Goal: Information Seeking & Learning: Learn about a topic

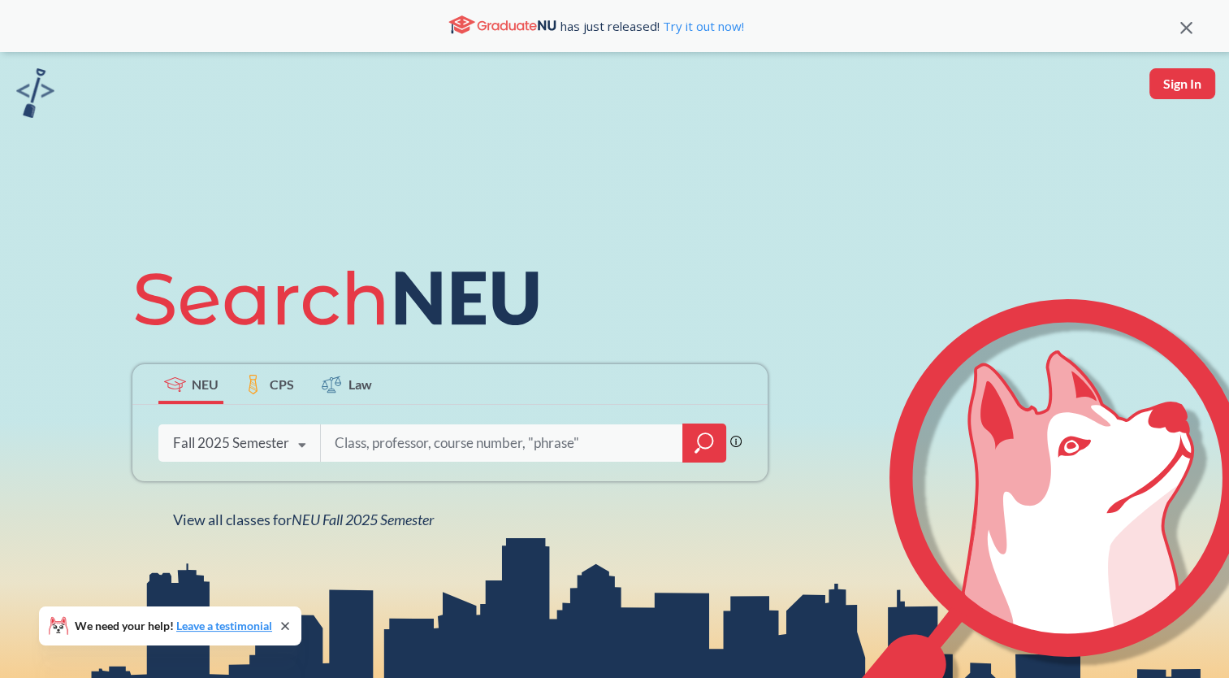
click at [370, 433] on input "search" at bounding box center [502, 443] width 338 height 34
type input "artificial intelligence"
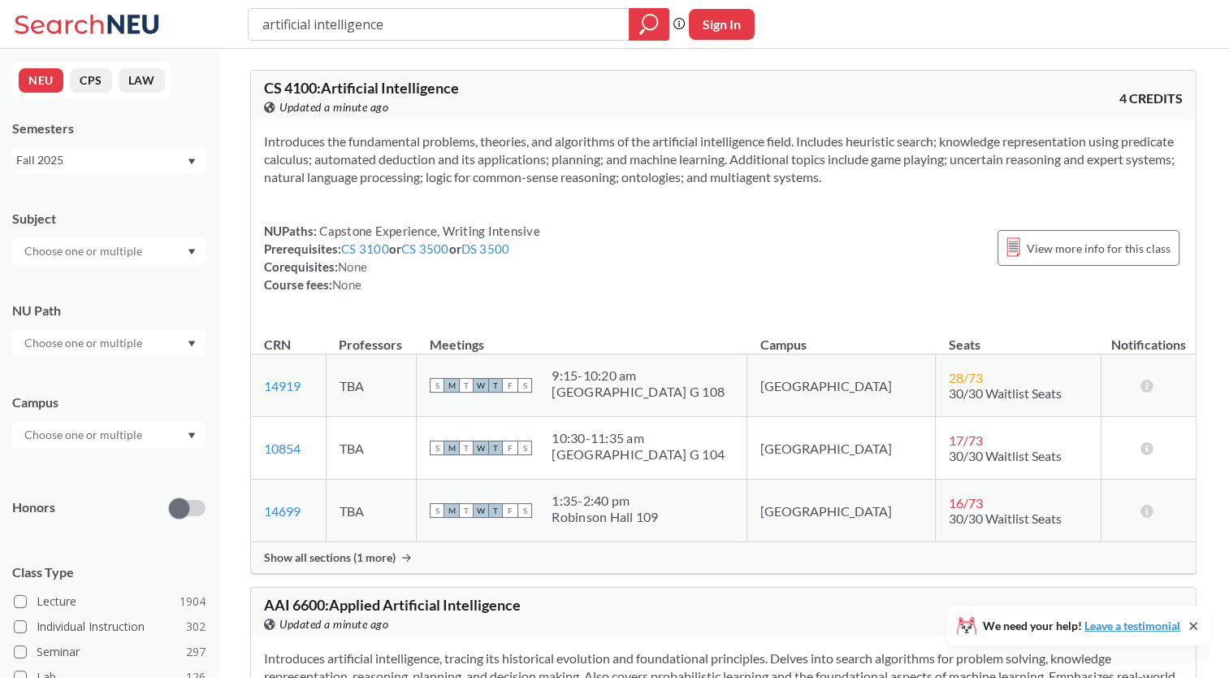
click at [398, 550] on div "Show all sections (1 more)" at bounding box center [723, 557] width 945 height 31
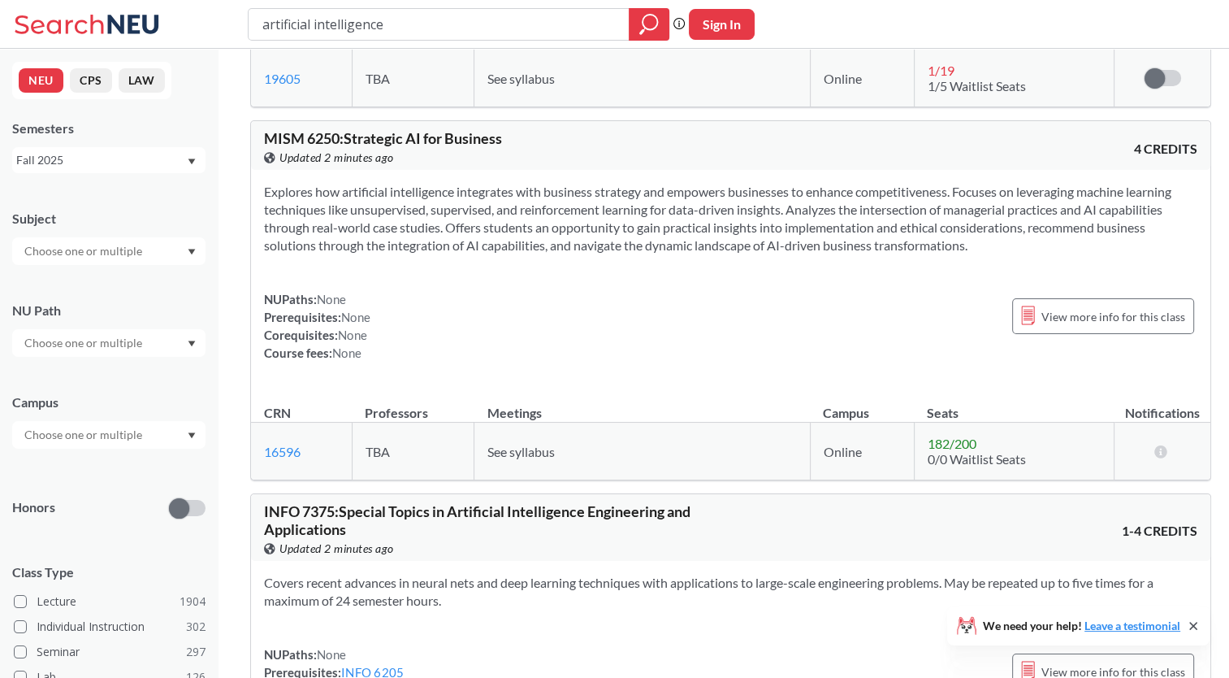
scroll to position [5118, 0]
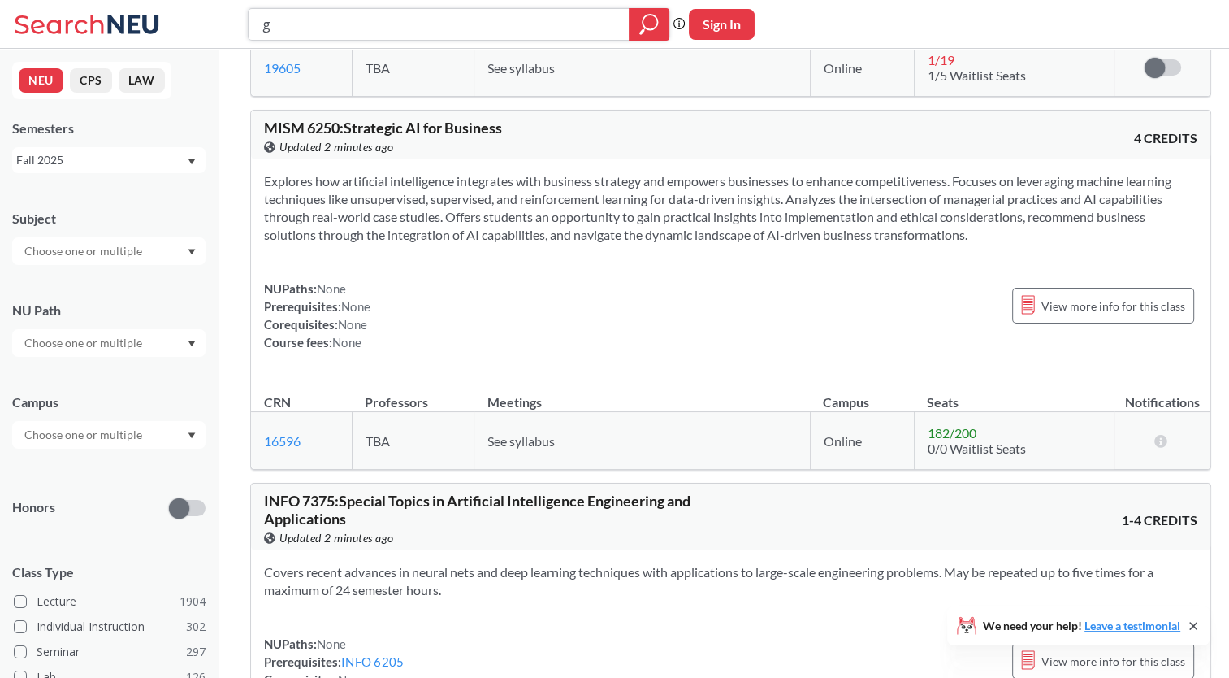
drag, startPoint x: 410, startPoint y: 33, endPoint x: 224, endPoint y: 19, distance: 186.5
click at [224, 19] on div "g Phrase search guarantees the exact search appears in the results. Ex. If you …" at bounding box center [614, 24] width 1229 height 49
type input "gen ai"
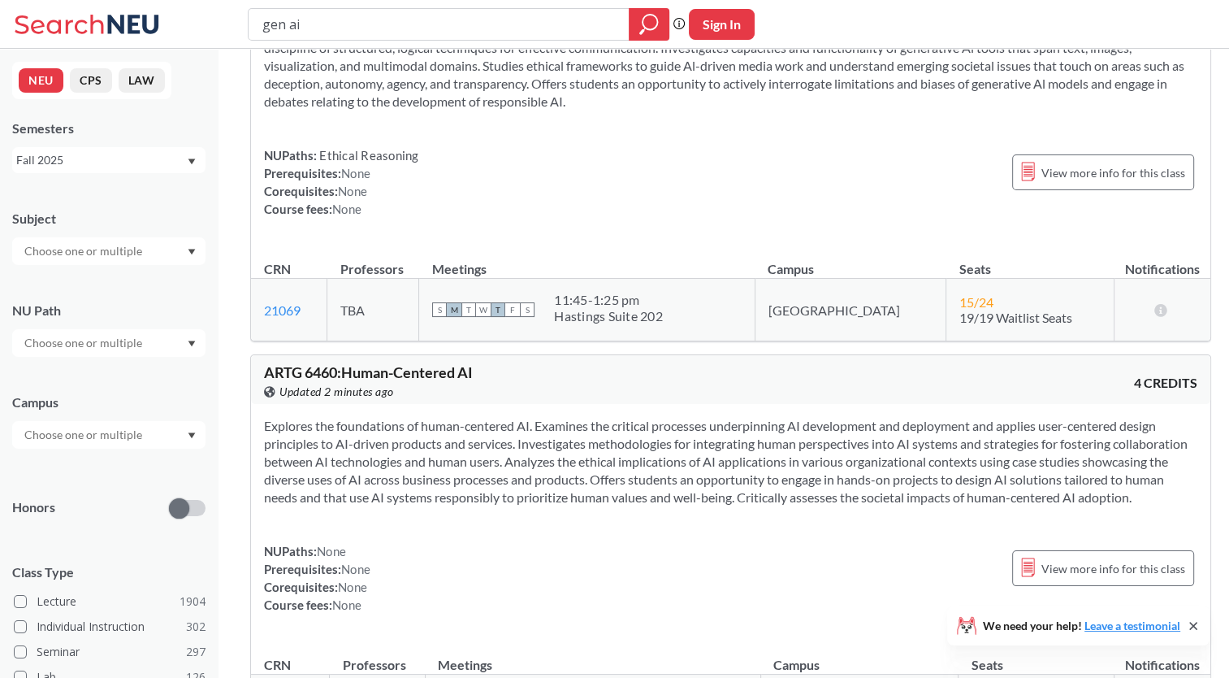
scroll to position [1462, 0]
drag, startPoint x: 114, startPoint y: 331, endPoint x: 94, endPoint y: 171, distance: 161.2
click at [94, 171] on div "Fall 2025" at bounding box center [108, 160] width 193 height 26
click at [86, 284] on div "Spring 2025" at bounding box center [113, 293] width 184 height 18
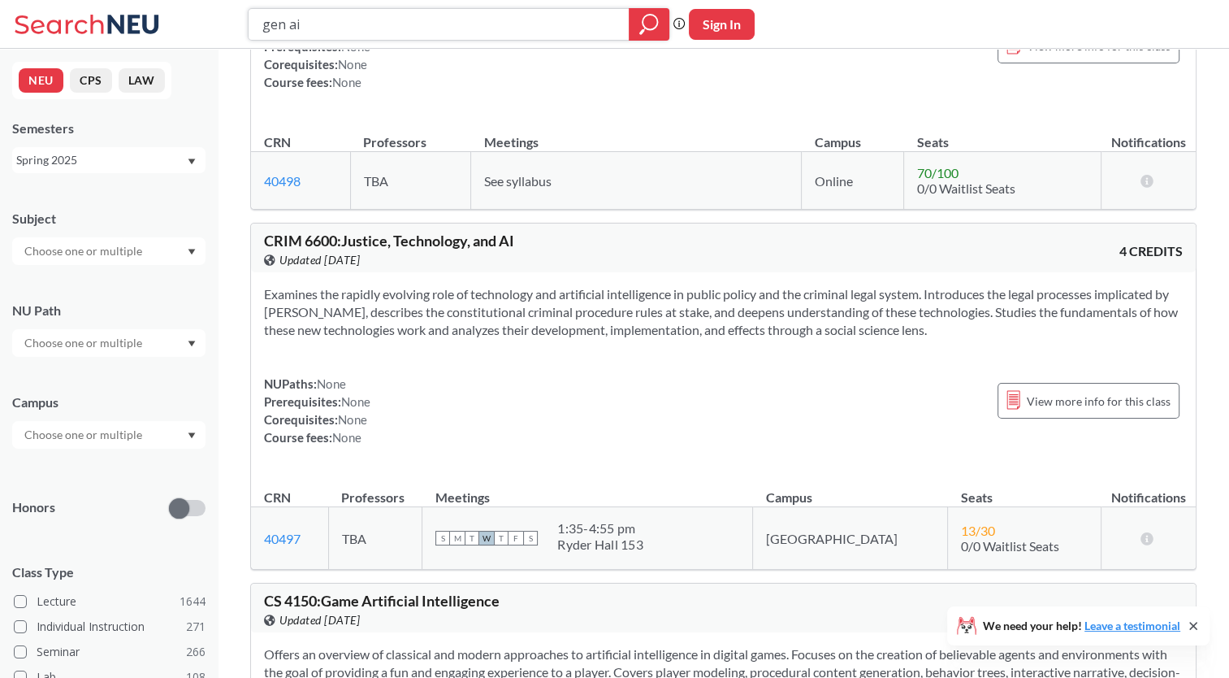
scroll to position [2275, 0]
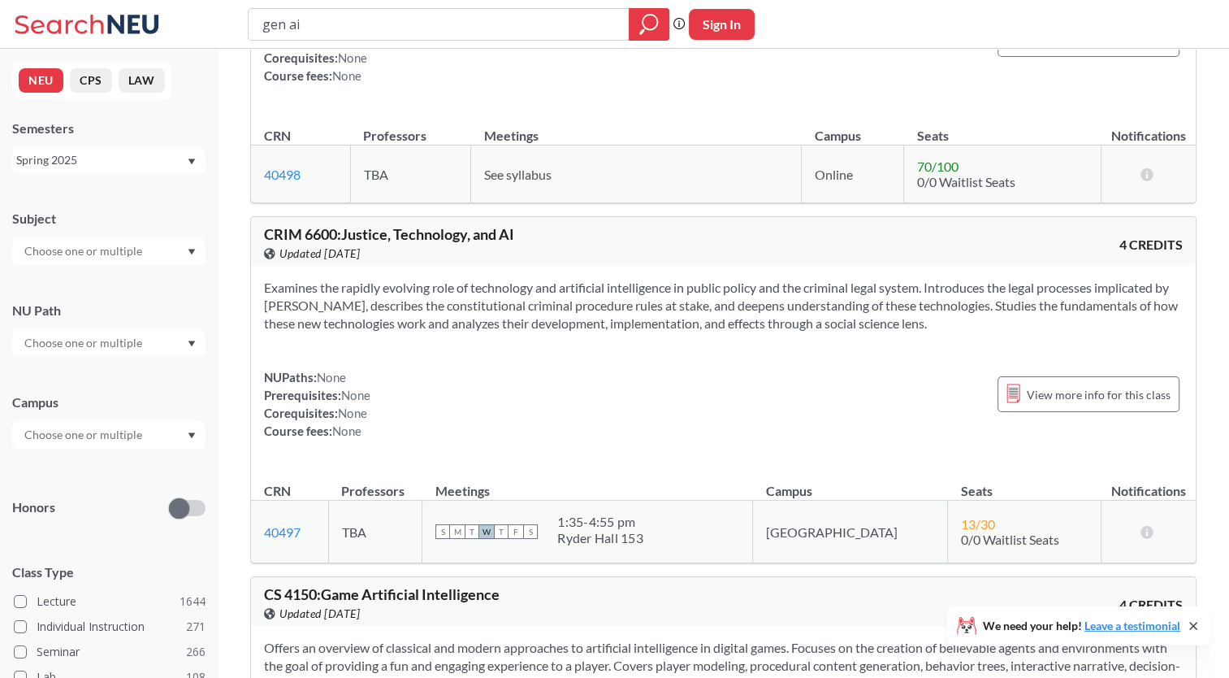
click at [409, 187] on td "TBA" at bounding box center [410, 174] width 120 height 58
click at [405, 191] on td "TBA" at bounding box center [410, 174] width 120 height 58
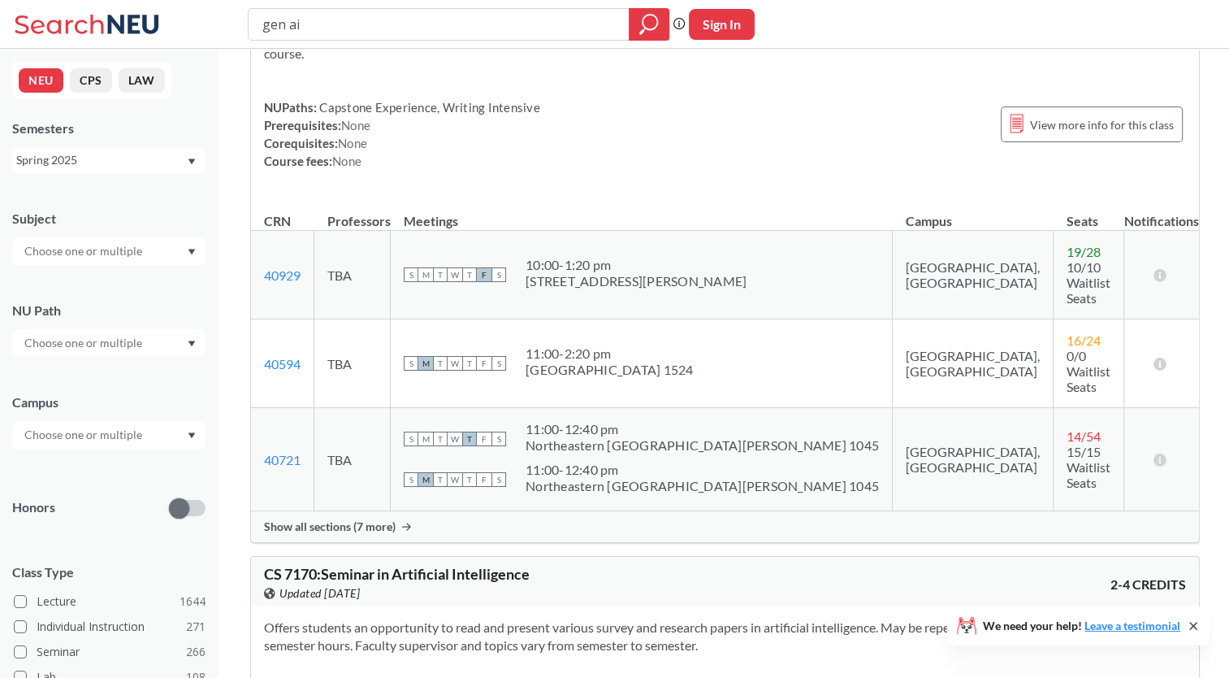
scroll to position [6337, 0]
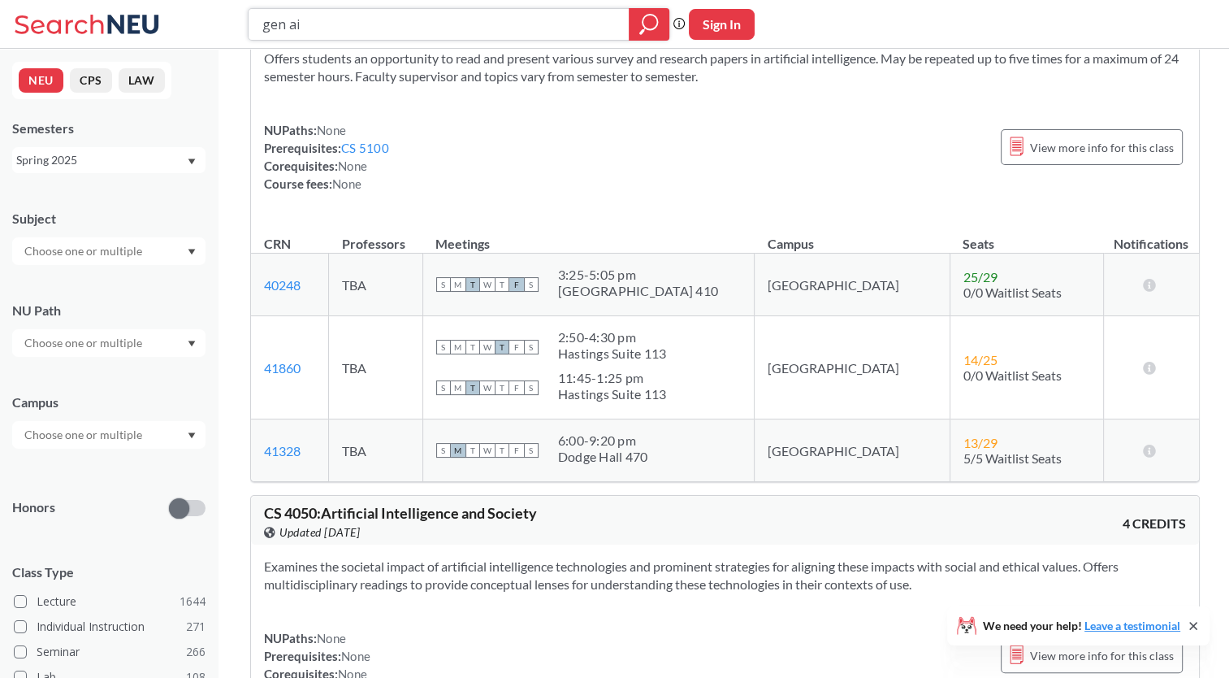
drag, startPoint x: 328, startPoint y: 15, endPoint x: 219, endPoint y: 17, distance: 109.7
click at [219, 17] on div "gen ai Phrase search guarantees the exact search appears in the results. Ex. If…" at bounding box center [614, 24] width 1229 height 49
type input "data scientist"
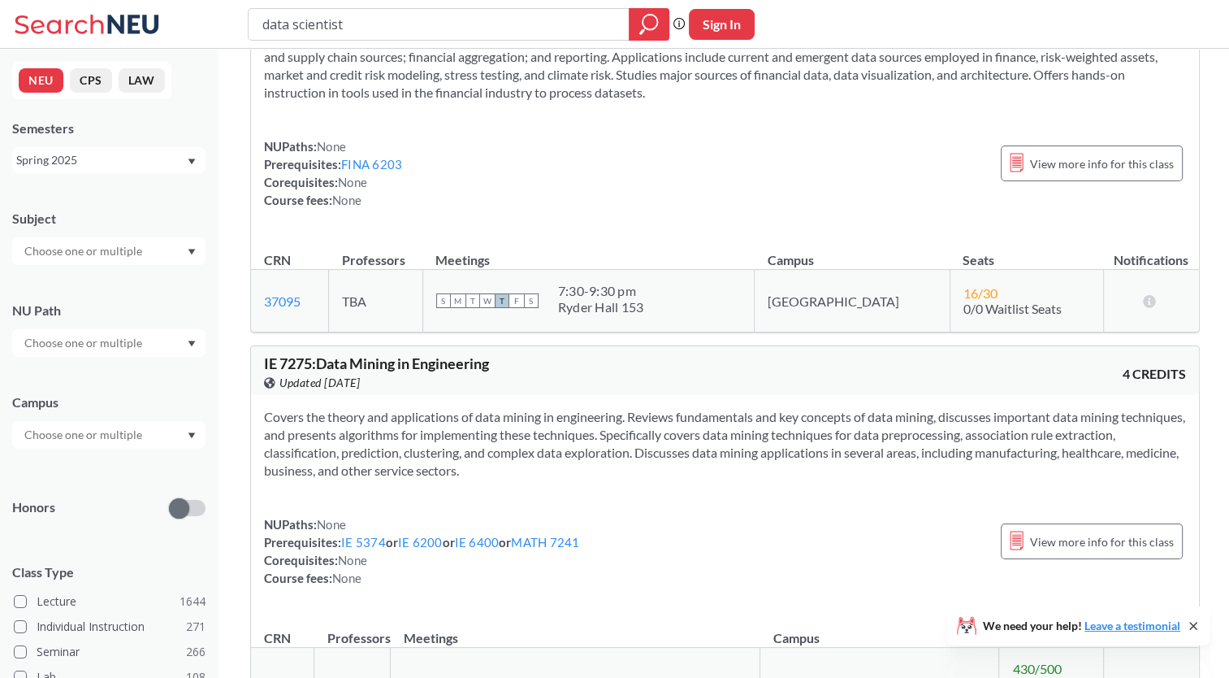
scroll to position [5930, 0]
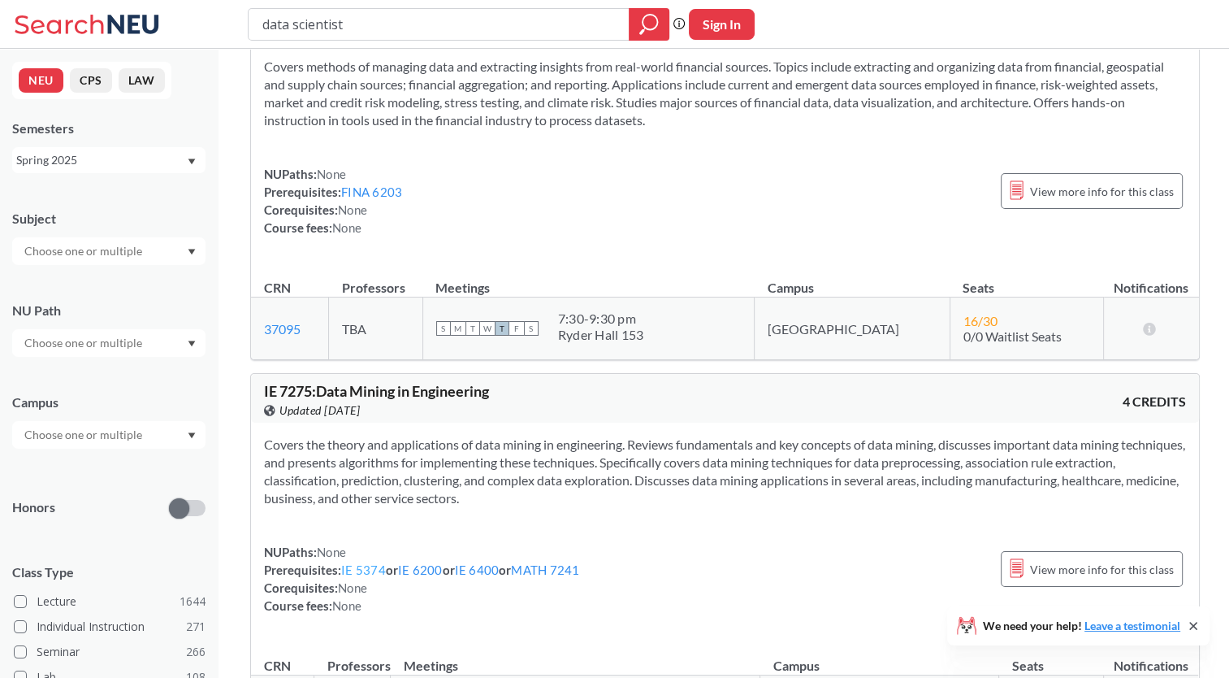
click at [364, 562] on link "IE 5374" at bounding box center [363, 569] width 45 height 15
